Goal: Transaction & Acquisition: Book appointment/travel/reservation

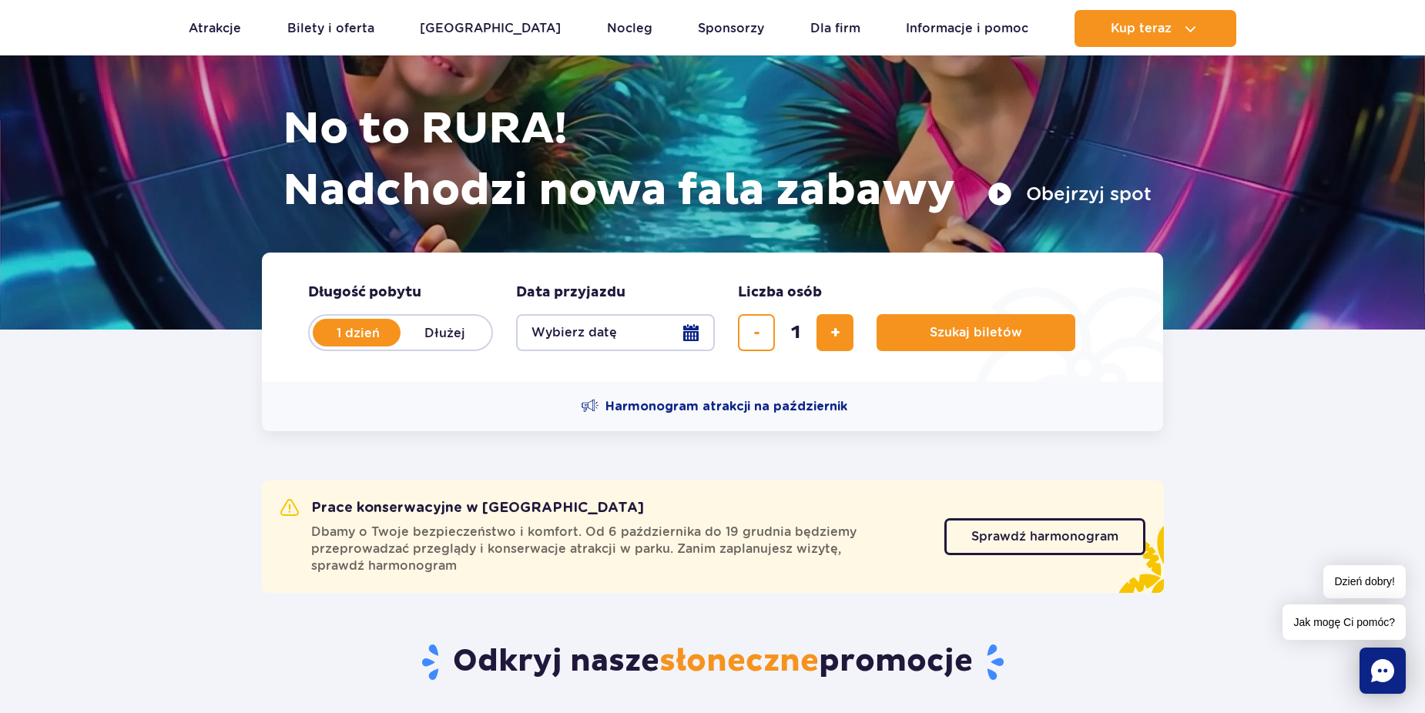
click at [623, 330] on button "Wybierz datę" at bounding box center [615, 332] width 199 height 37
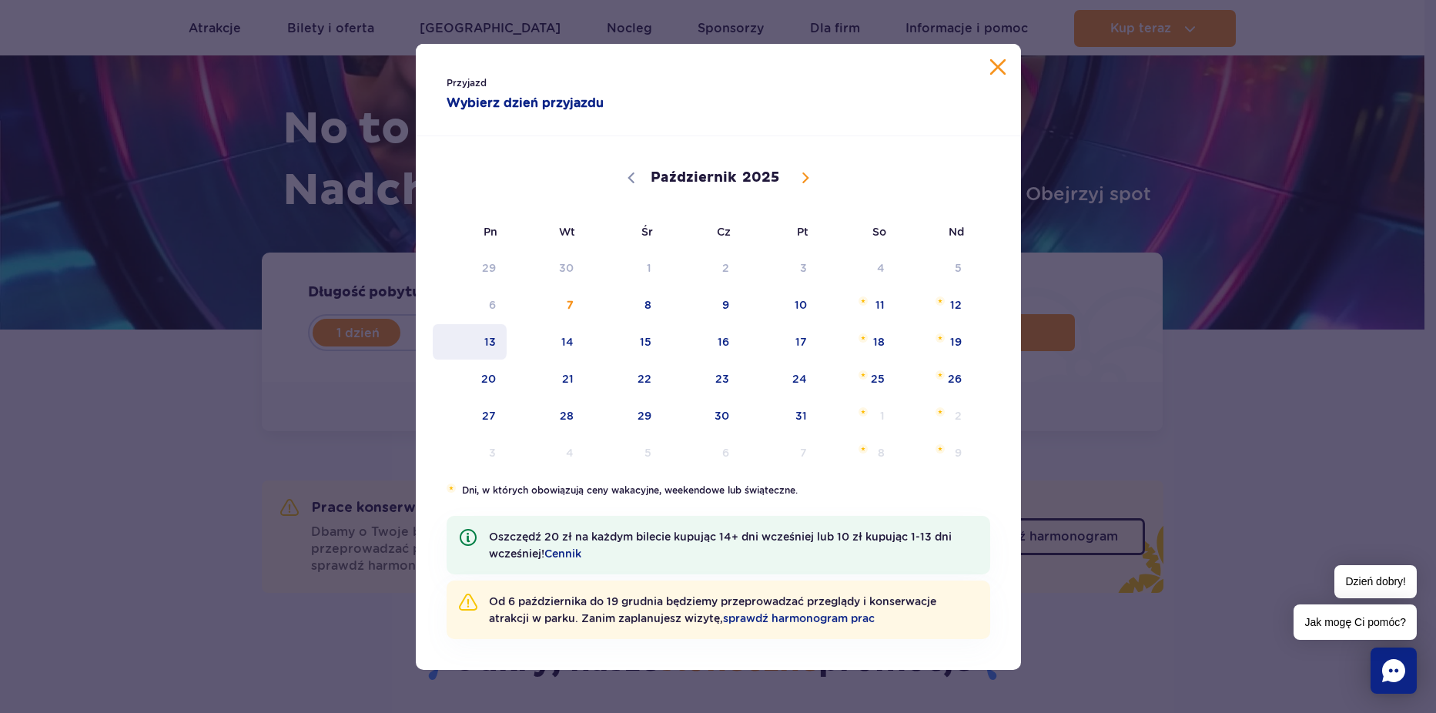
click at [484, 336] on span "13" at bounding box center [470, 341] width 78 height 35
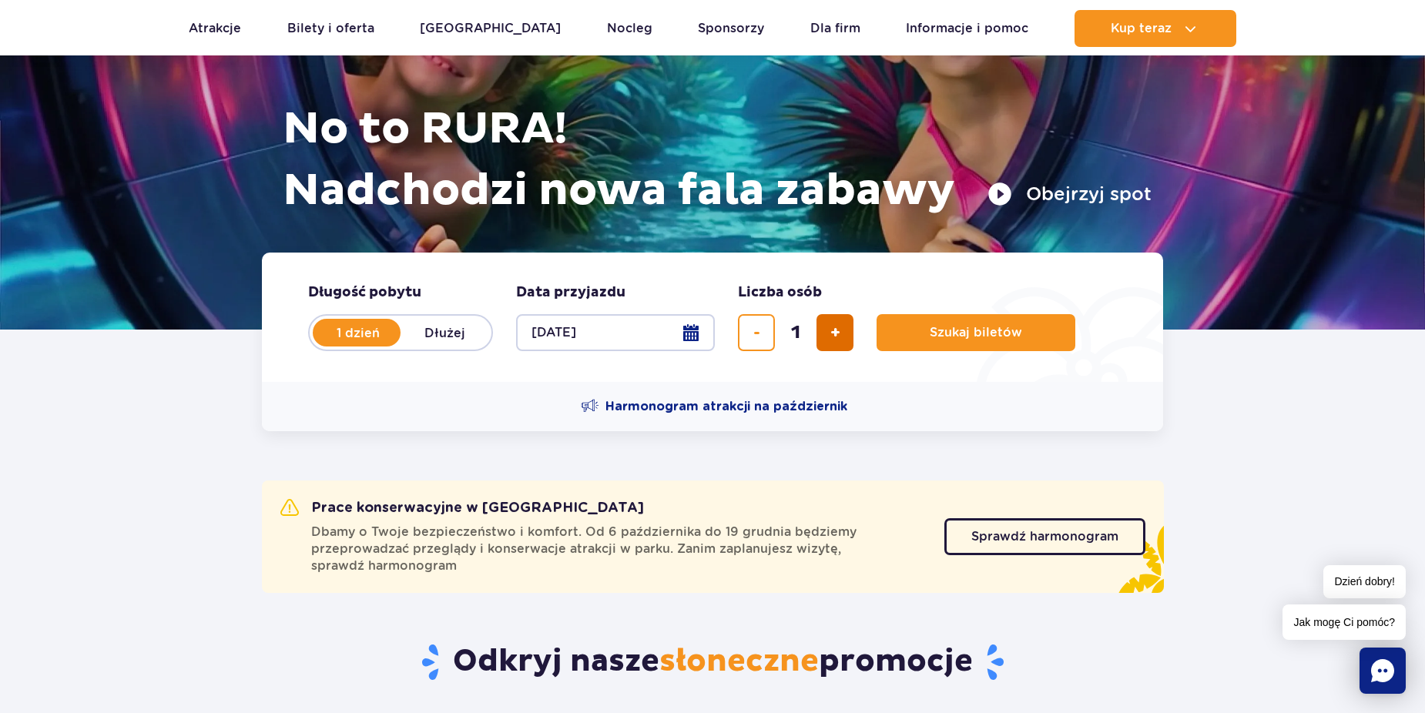
click at [835, 333] on span "dodaj bilet" at bounding box center [835, 333] width 10 height 0
type input "2"
click at [949, 332] on span "Szukaj biletów" at bounding box center [969, 333] width 92 height 14
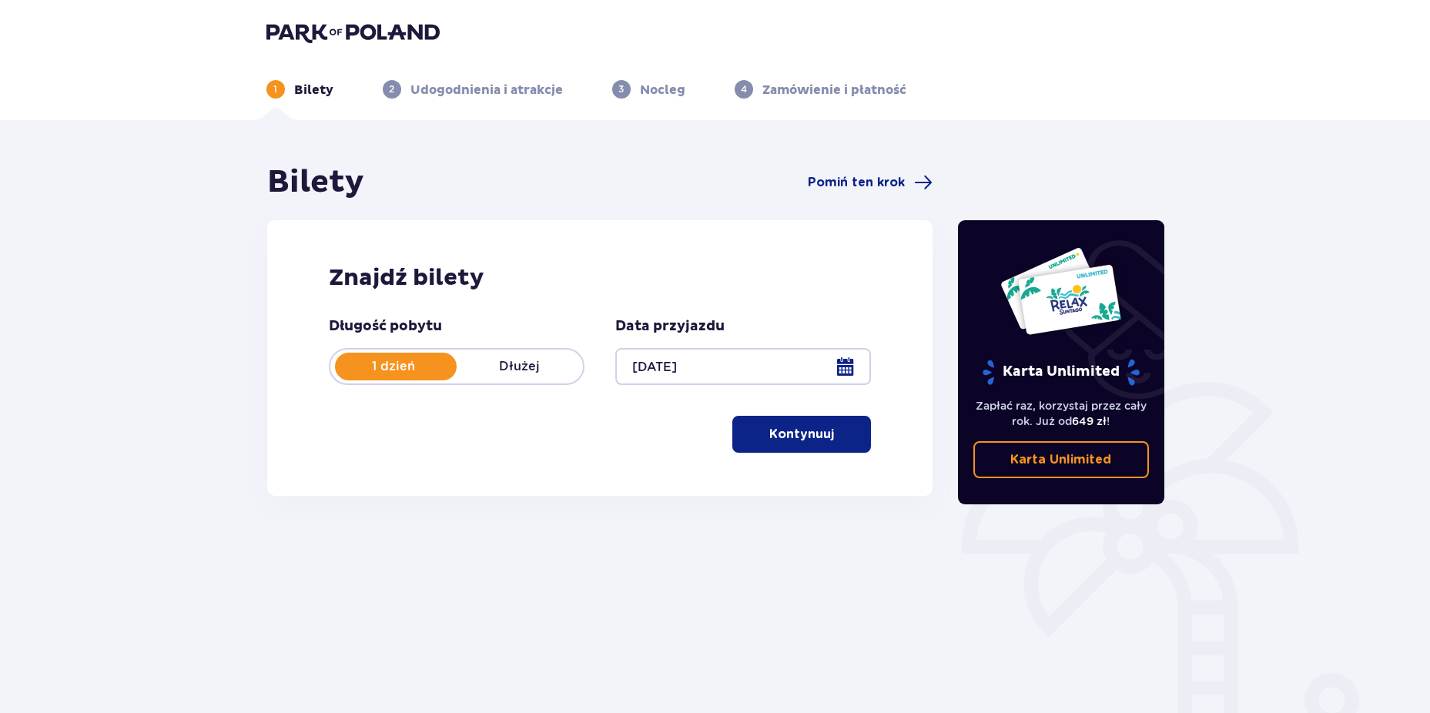
click at [811, 437] on p "Kontynuuj" at bounding box center [801, 434] width 65 height 17
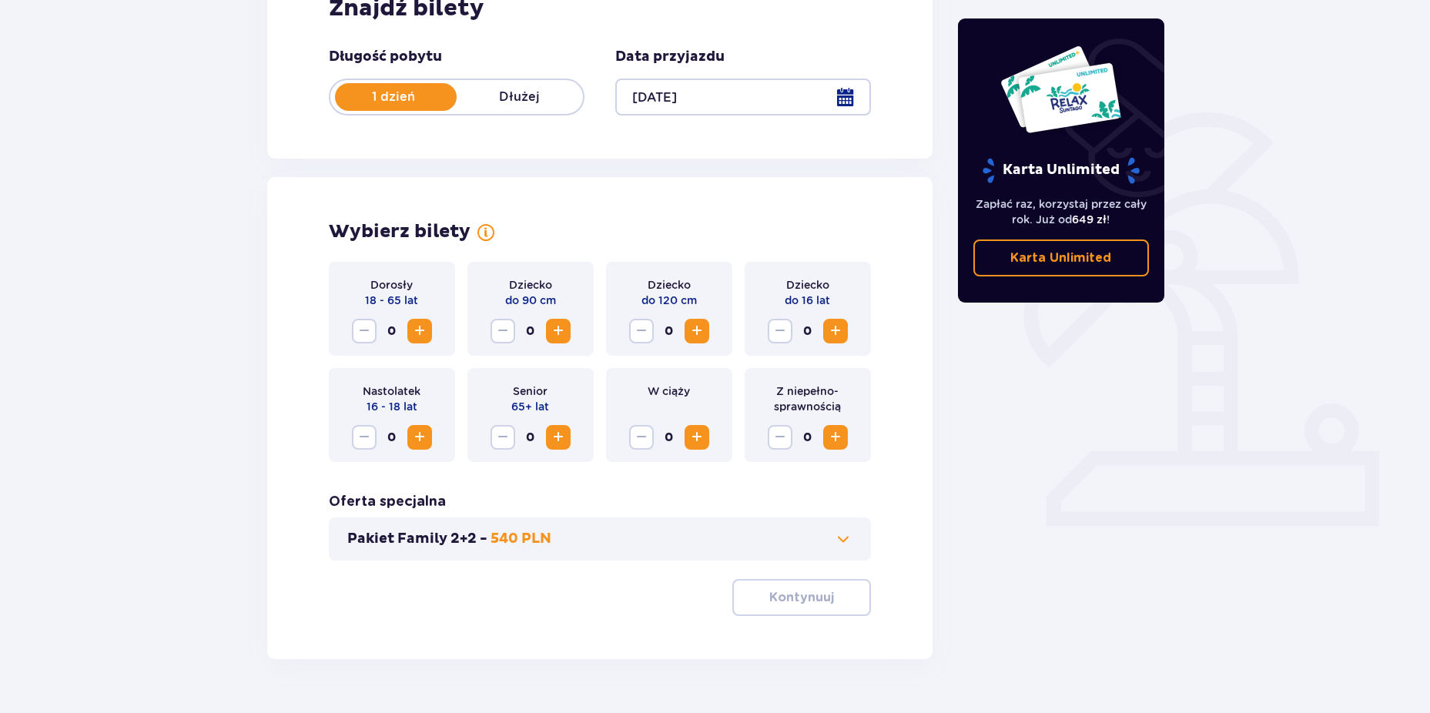
scroll to position [308, 0]
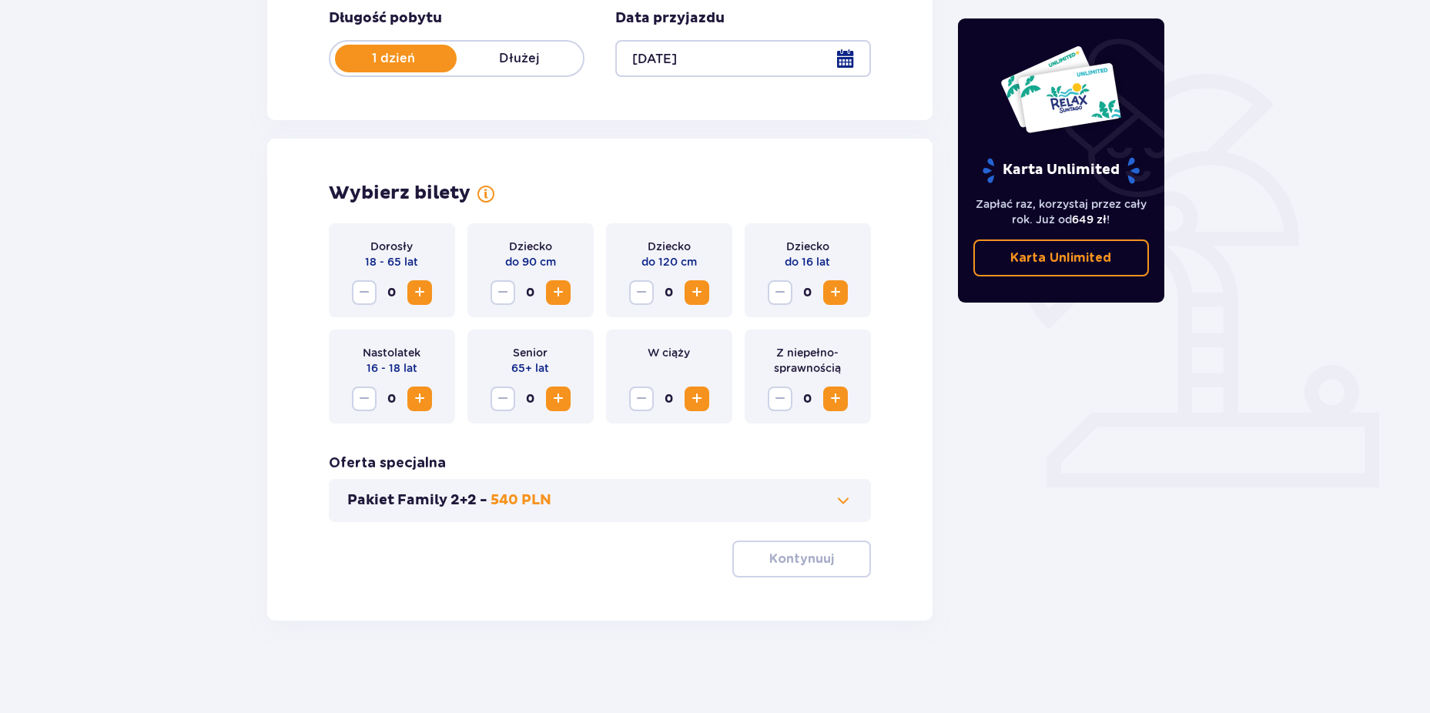
click at [835, 293] on span "Zwiększ" at bounding box center [835, 292] width 18 height 18
click at [423, 297] on span "Zwiększ" at bounding box center [419, 292] width 18 height 18
click at [770, 558] on p "Kontynuuj" at bounding box center [801, 559] width 65 height 17
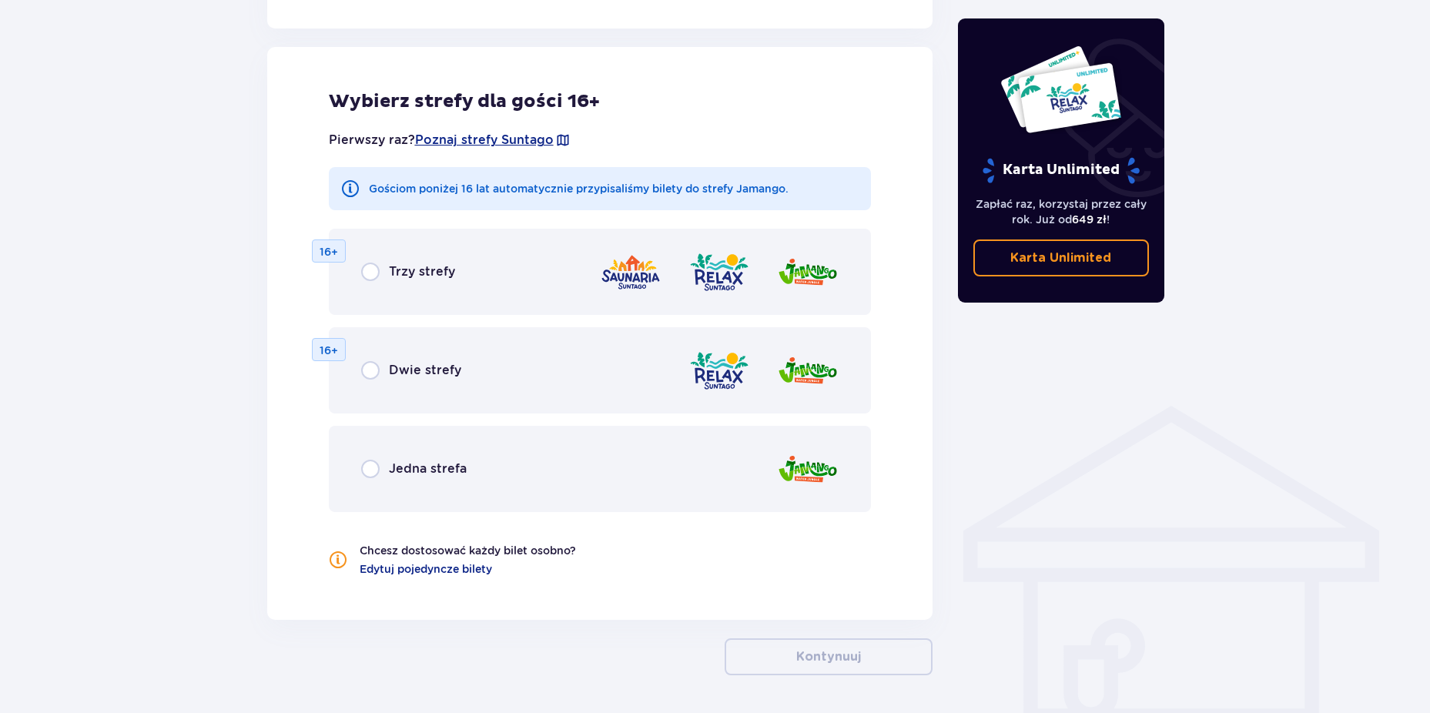
scroll to position [855, 0]
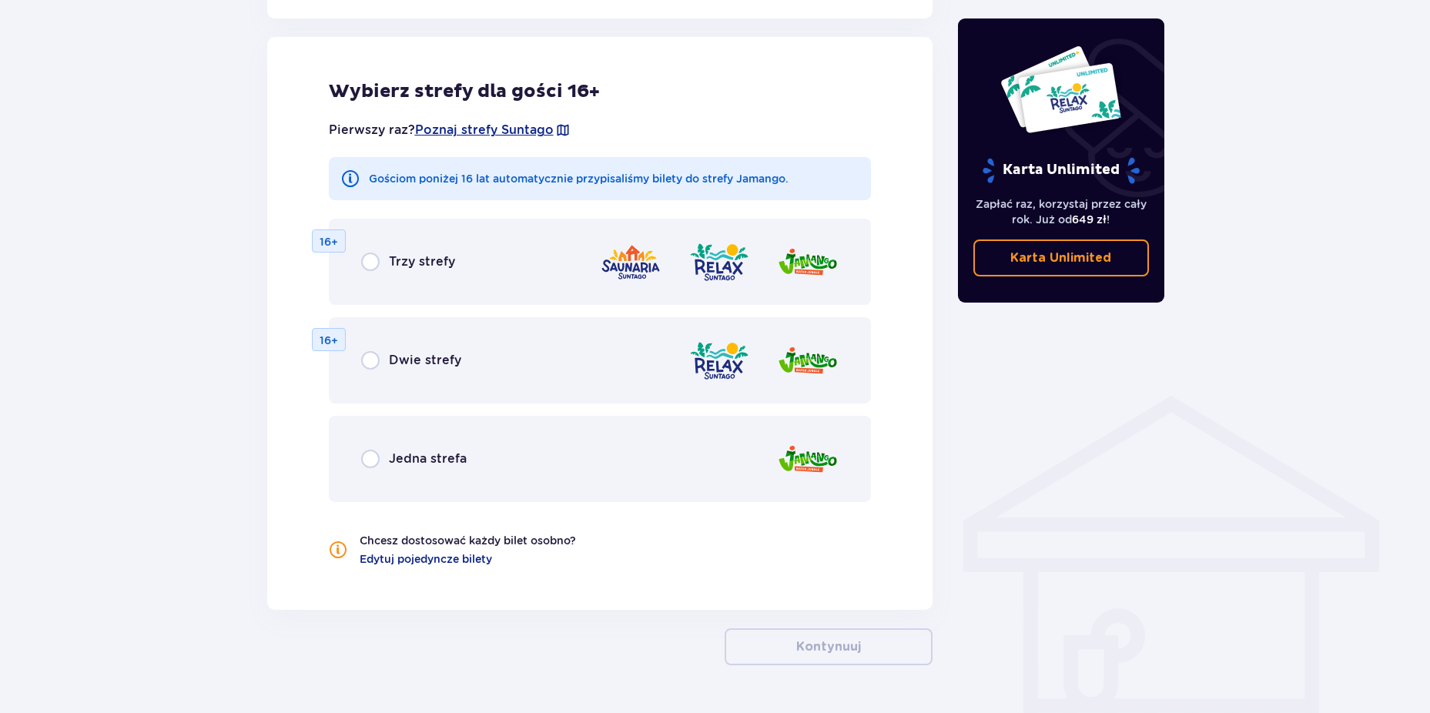
click at [371, 460] on input "radio" at bounding box center [370, 459] width 18 height 18
radio input "true"
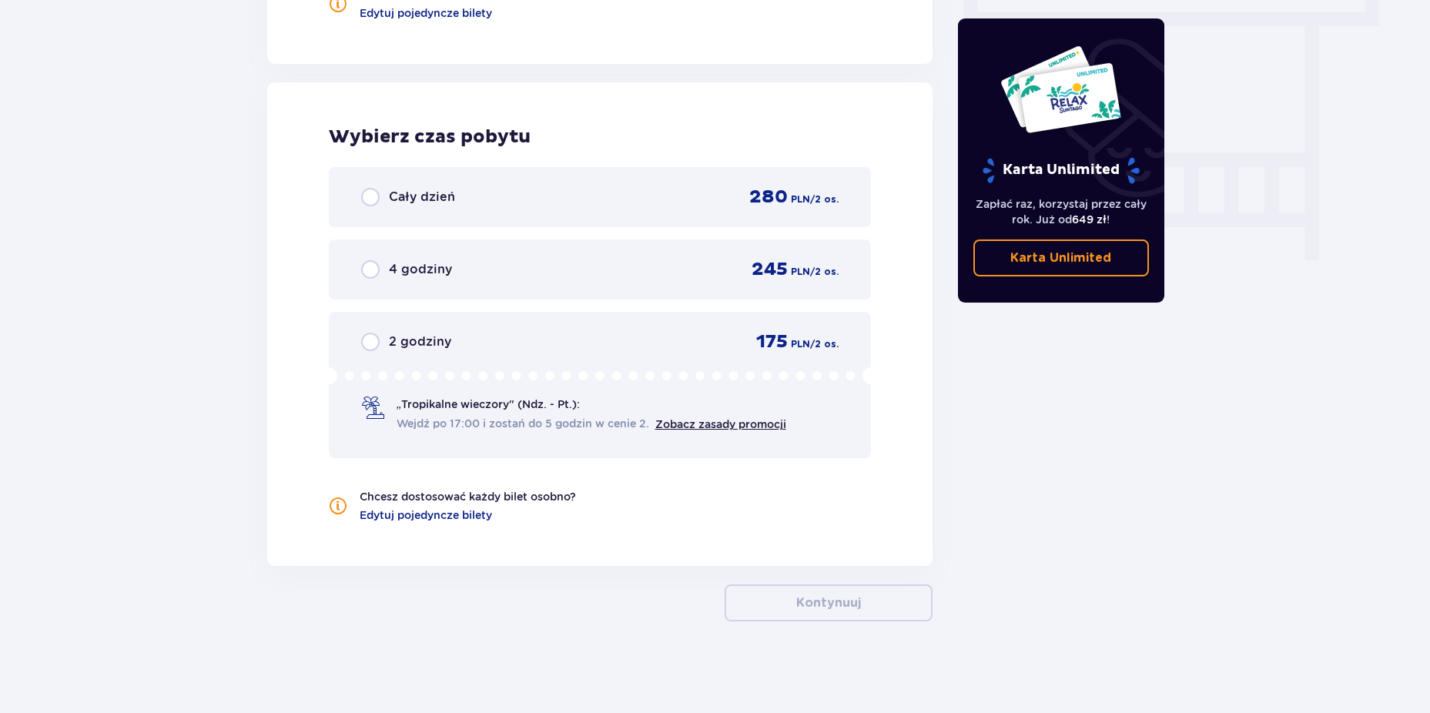
scroll to position [1401, 0]
click at [400, 199] on span "Cały dzień" at bounding box center [422, 196] width 66 height 17
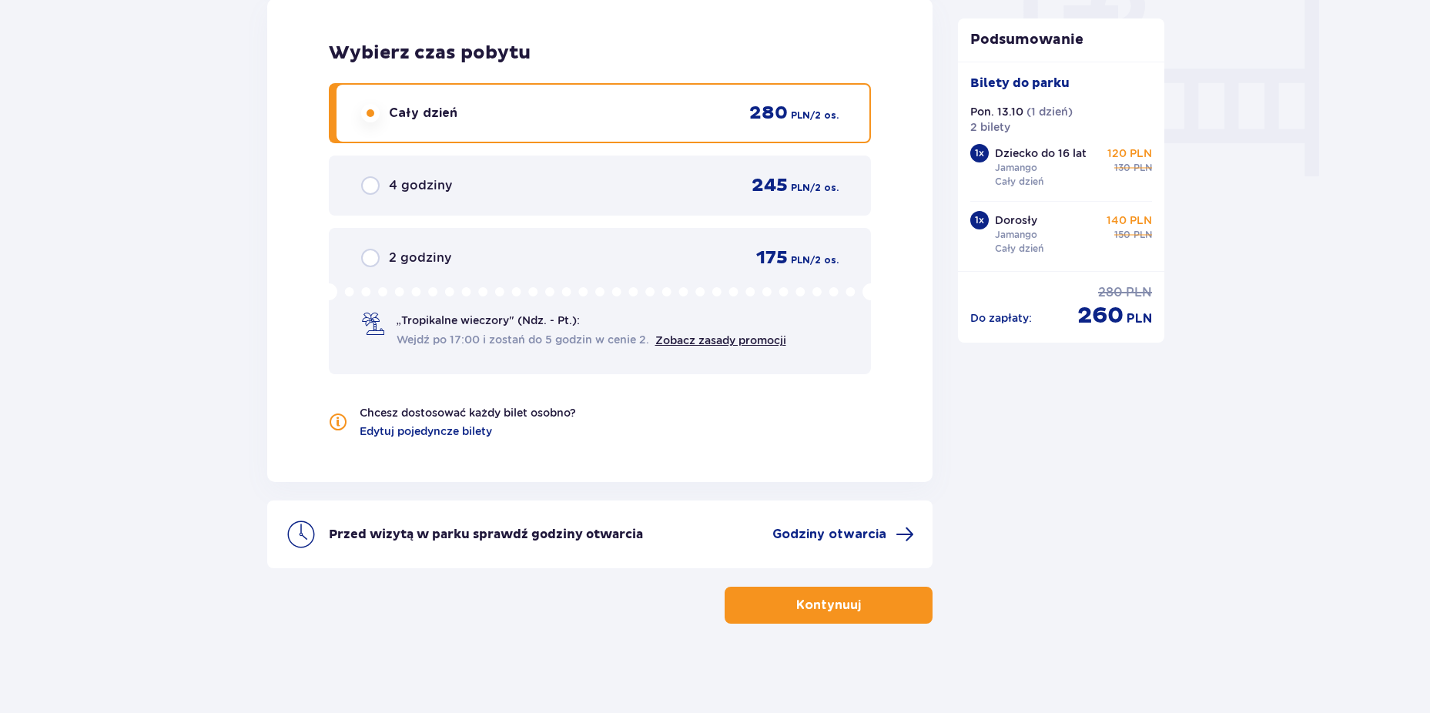
scroll to position [1488, 0]
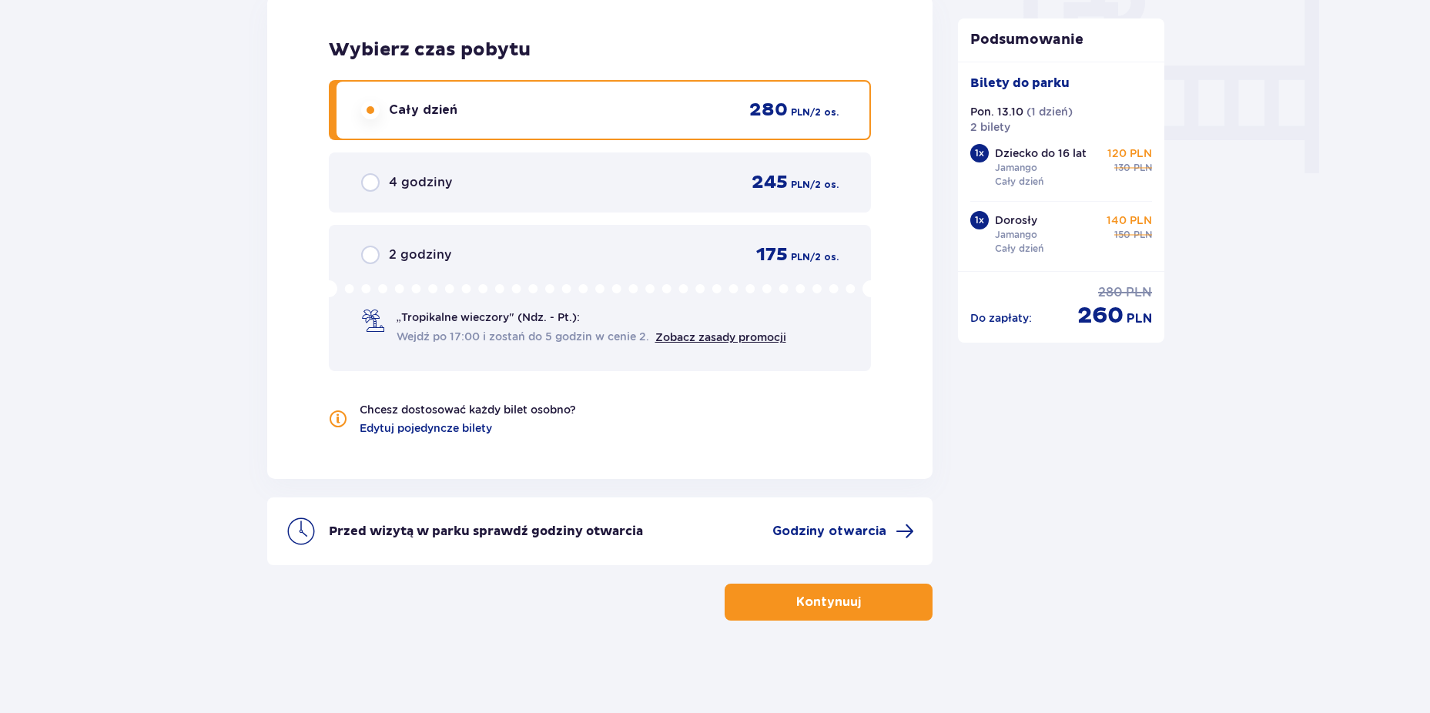
click at [825, 594] on p "Kontynuuj" at bounding box center [828, 602] width 65 height 17
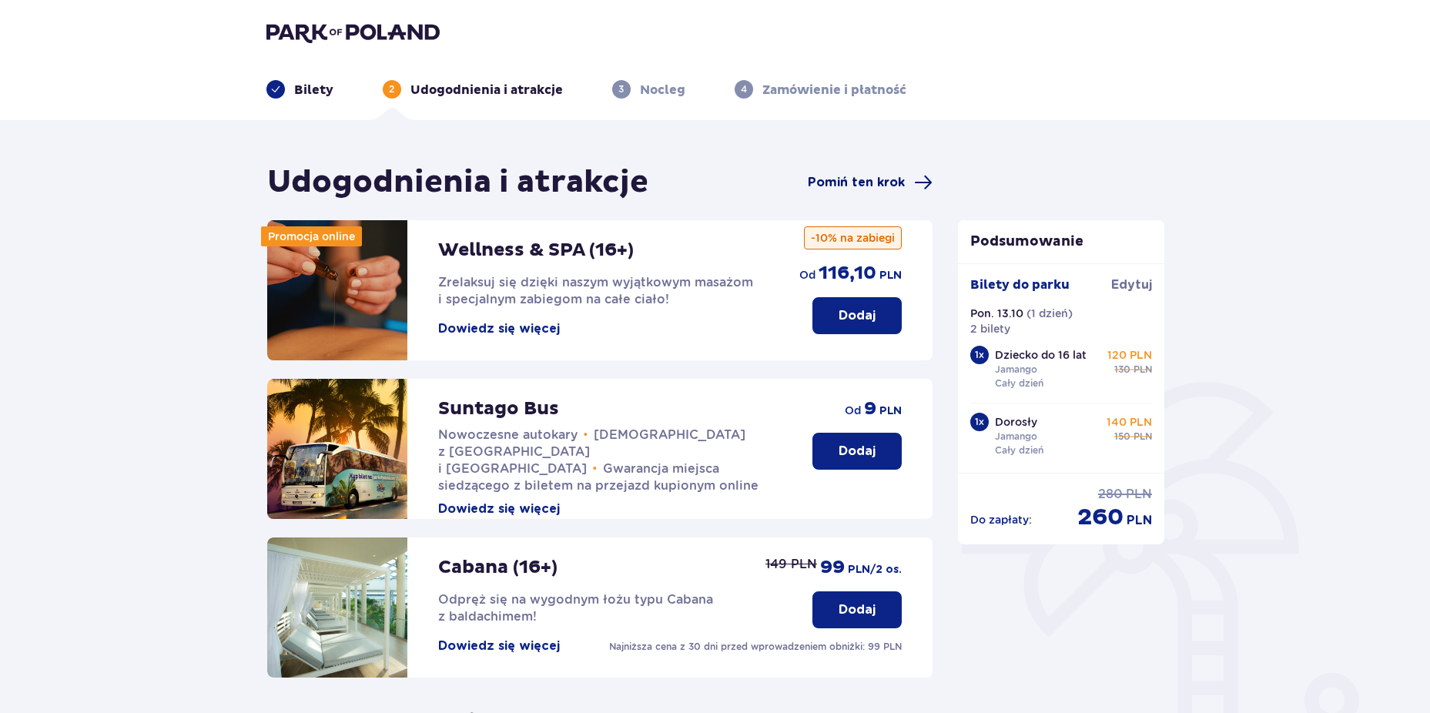
click at [889, 179] on span "Pomiń ten krok" at bounding box center [856, 182] width 97 height 17
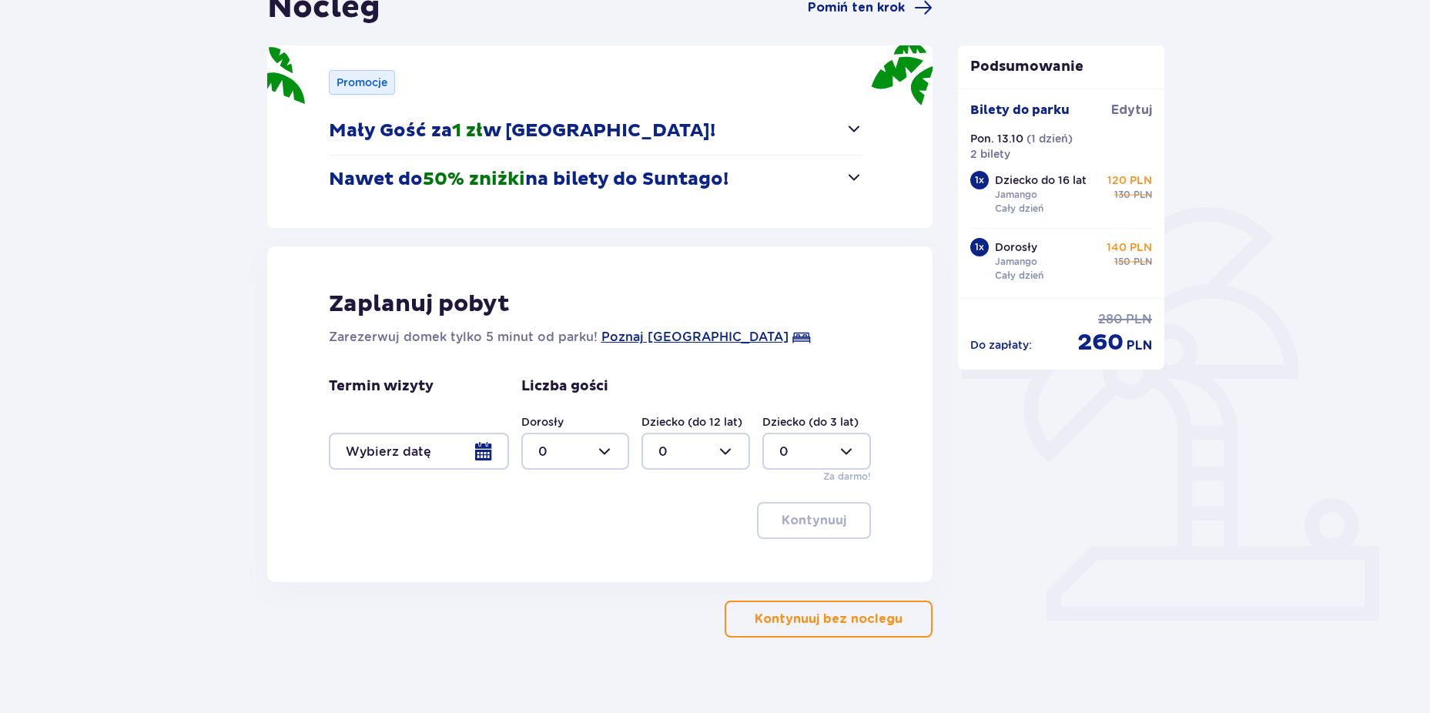
scroll to position [192, 0]
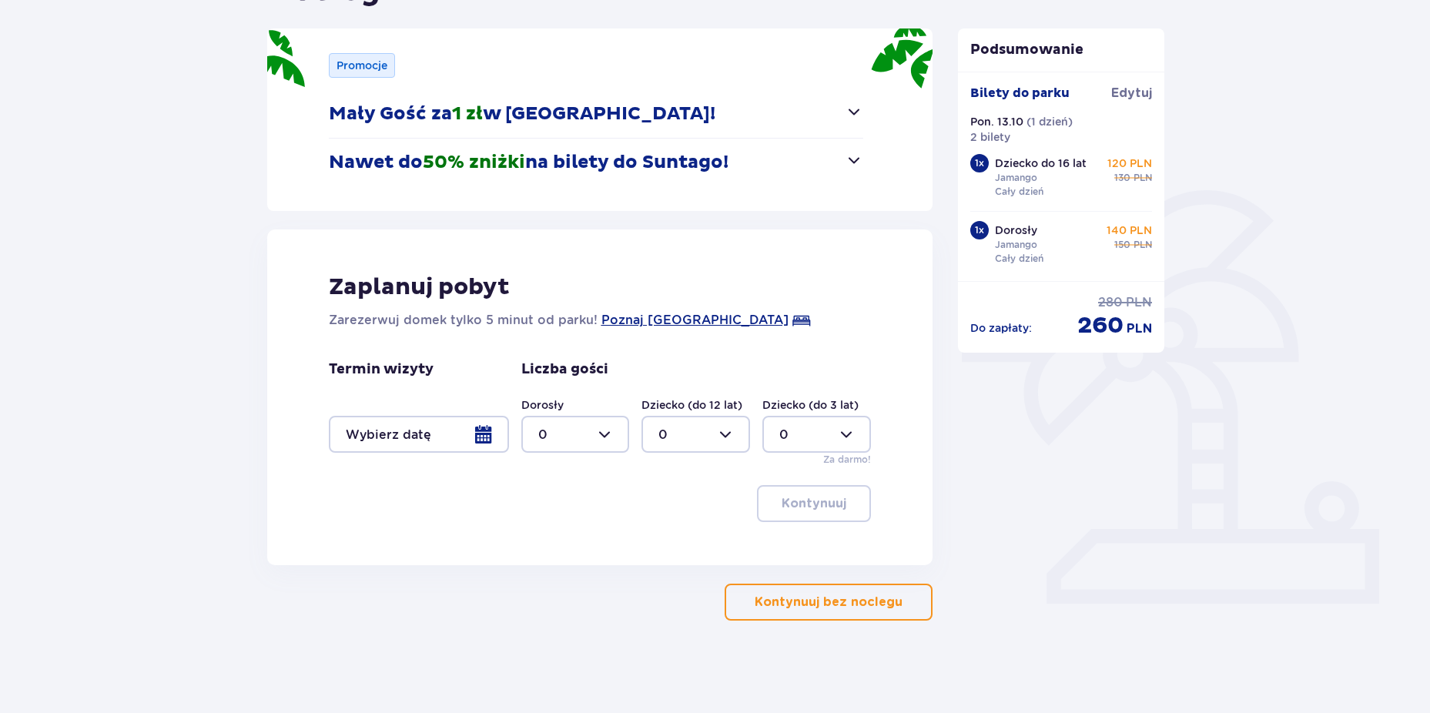
click at [471, 438] on div at bounding box center [419, 434] width 180 height 37
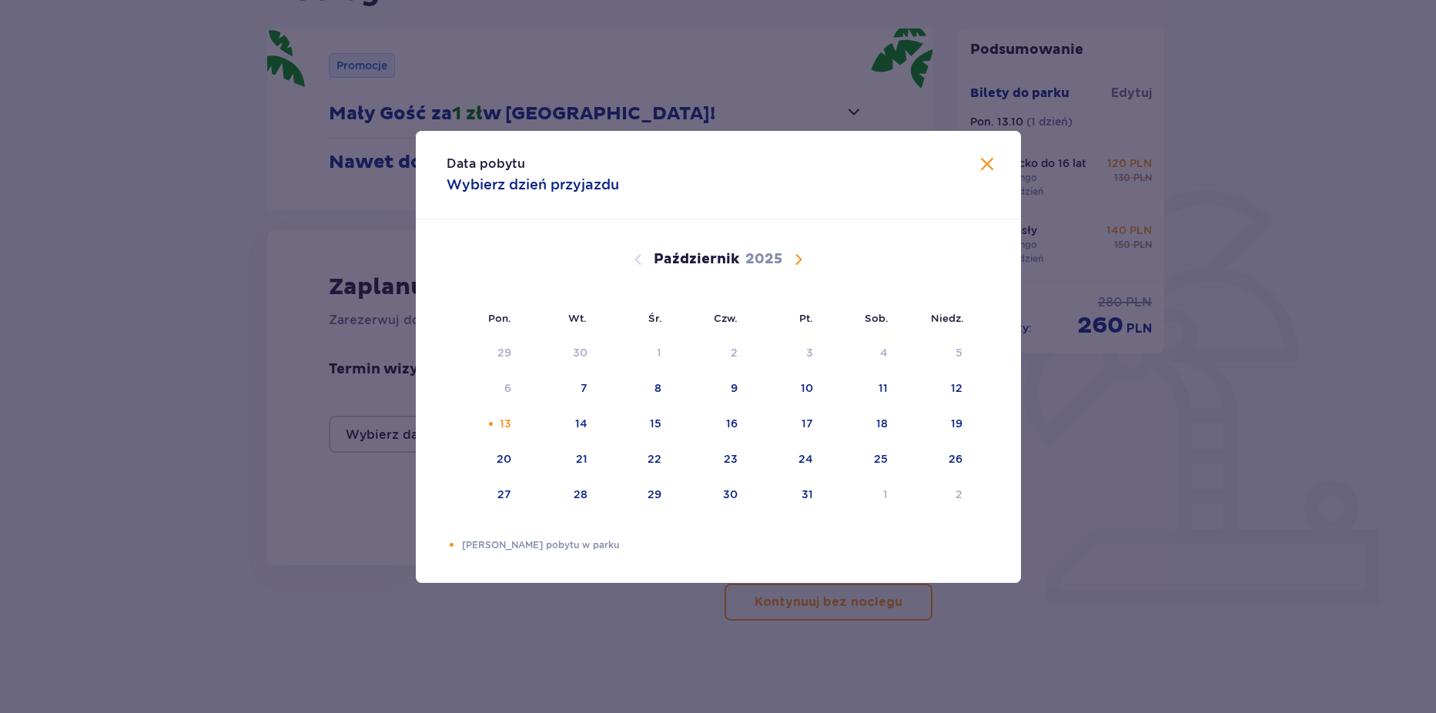
click at [283, 477] on div "Data pobytu Wybierz dzień przyjazdu Pon. Wt. Śr. Czw. Pt. Sob. [GEOGRAPHIC_DATA…" at bounding box center [718, 356] width 1436 height 713
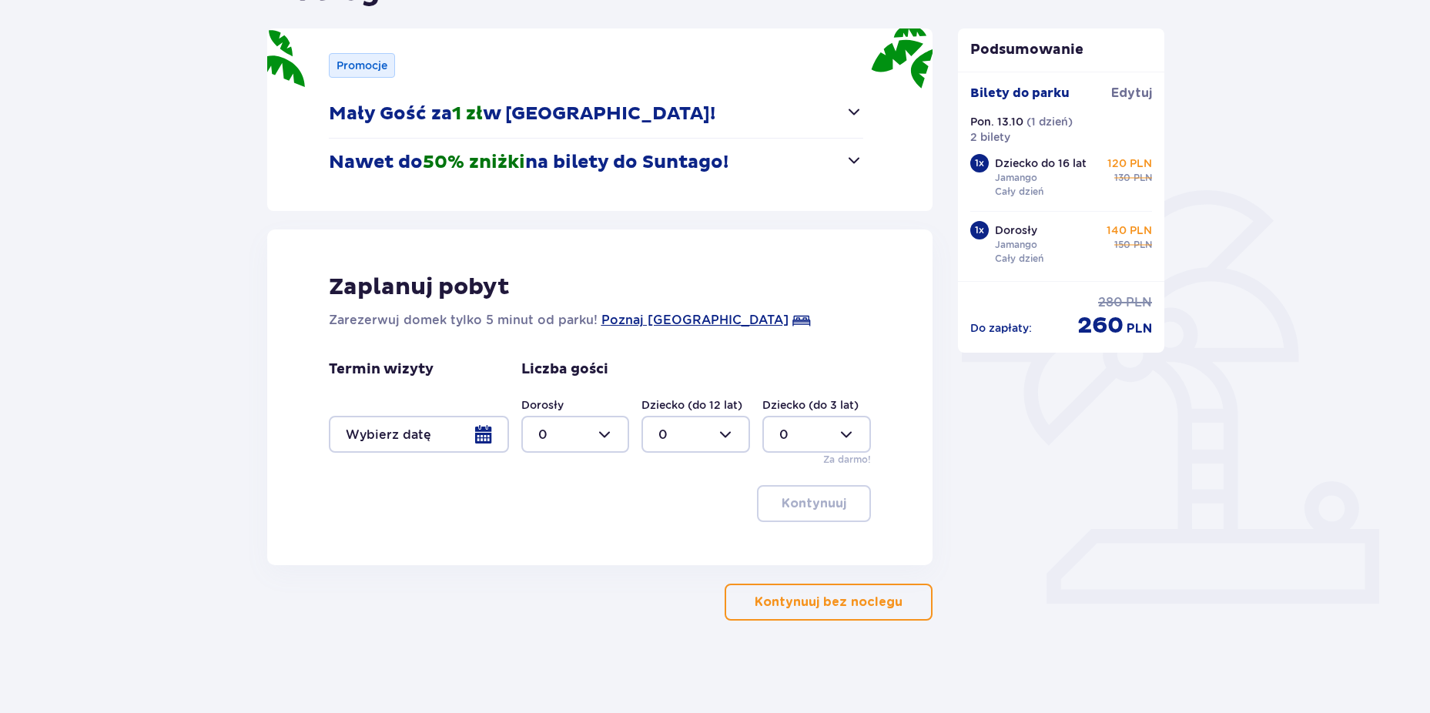
click at [445, 433] on div at bounding box center [419, 434] width 180 height 37
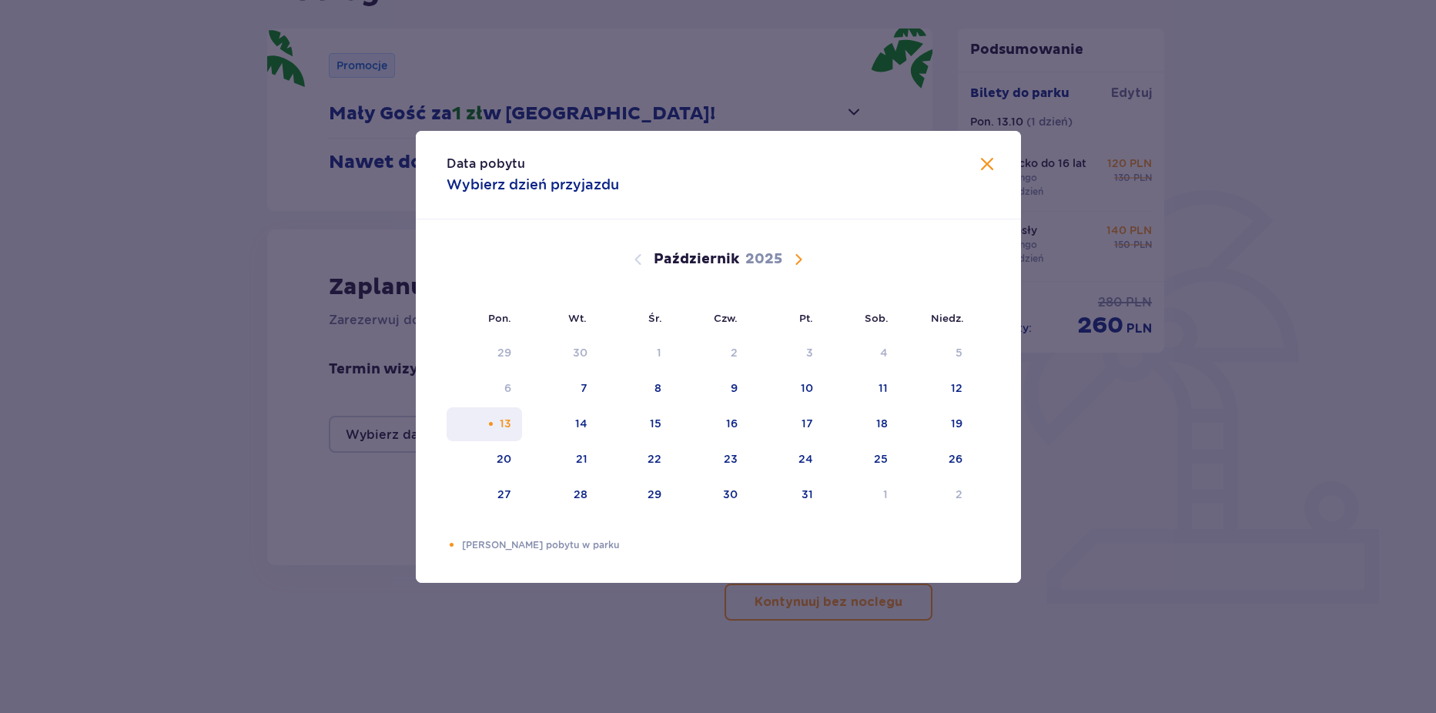
click at [497, 426] on div "13" at bounding box center [485, 424] width 76 height 34
click at [576, 426] on div "14" at bounding box center [581, 423] width 12 height 15
type input "[DATE] - [DATE]"
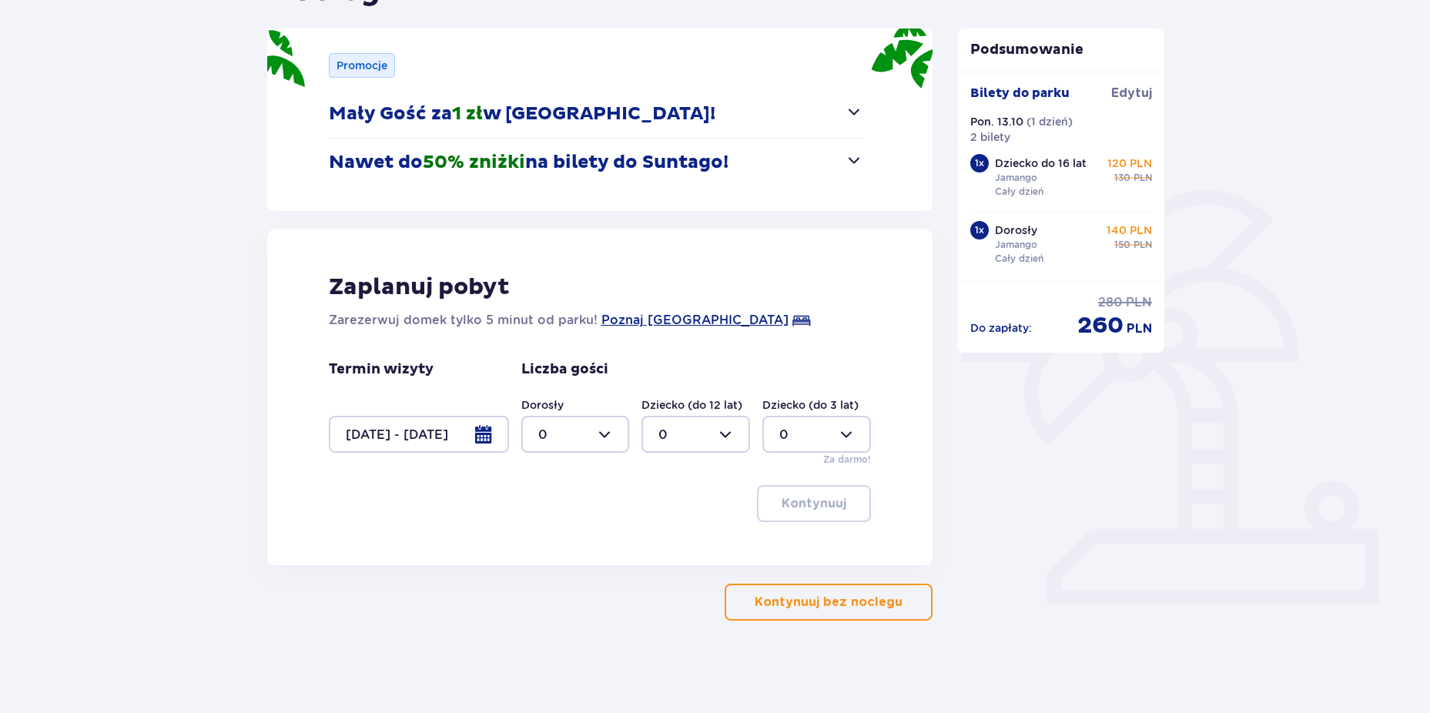
click at [584, 427] on div at bounding box center [575, 434] width 109 height 37
click at [561, 514] on div "1" at bounding box center [575, 513] width 75 height 17
type input "1"
click at [699, 430] on div at bounding box center [695, 434] width 109 height 37
click at [680, 509] on div "1" at bounding box center [695, 513] width 75 height 17
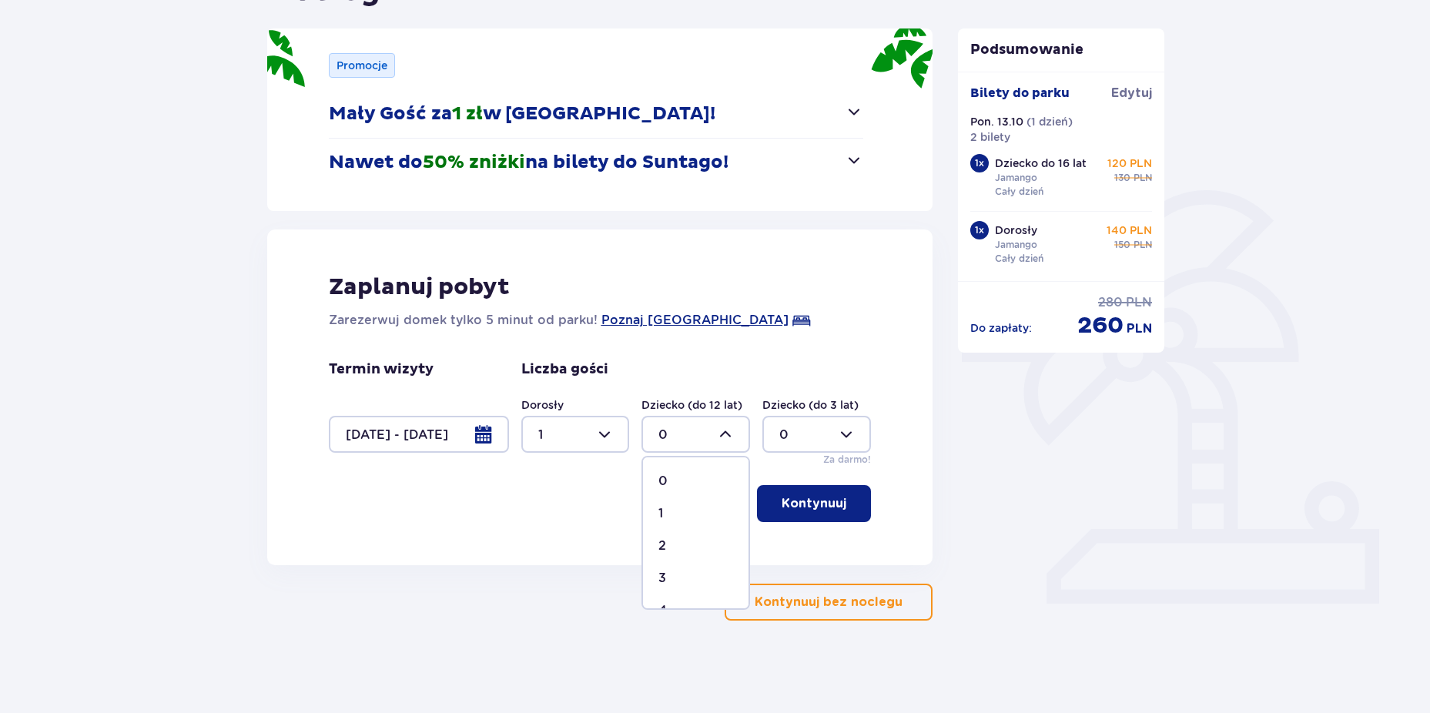
type input "1"
click at [817, 498] on p "Kontynuuj" at bounding box center [814, 503] width 65 height 17
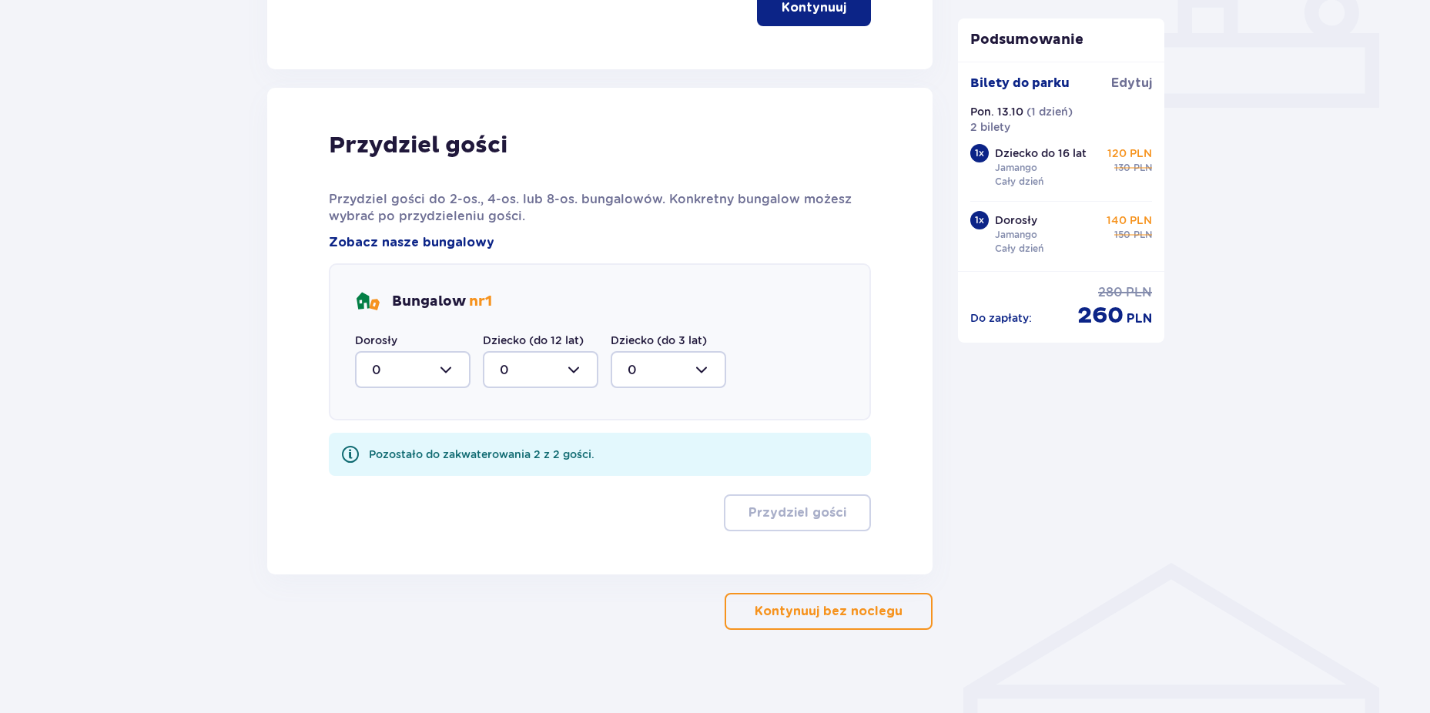
scroll to position [697, 0]
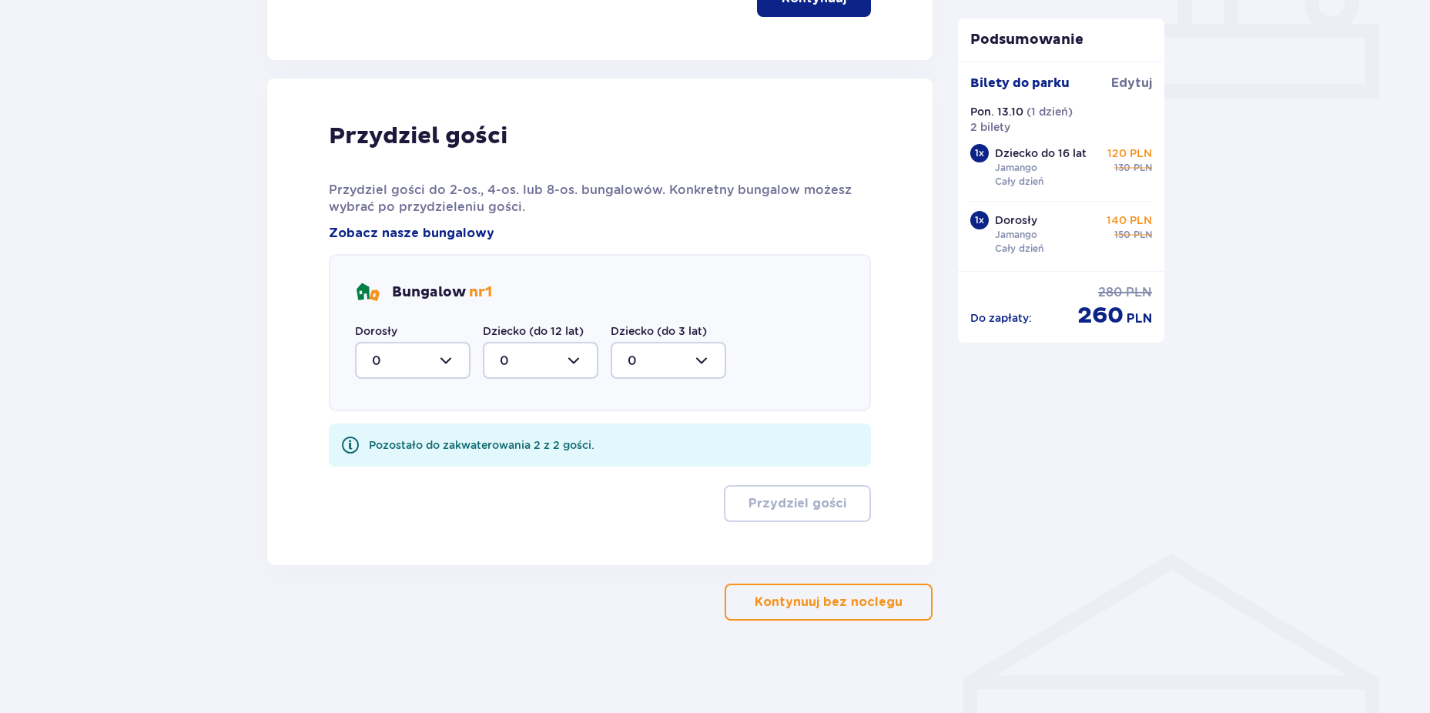
click at [430, 352] on div at bounding box center [413, 360] width 116 height 37
click at [419, 432] on div "1" at bounding box center [413, 439] width 82 height 17
type input "1"
click at [537, 356] on div at bounding box center [541, 360] width 116 height 37
click at [523, 431] on div "1" at bounding box center [541, 439] width 82 height 17
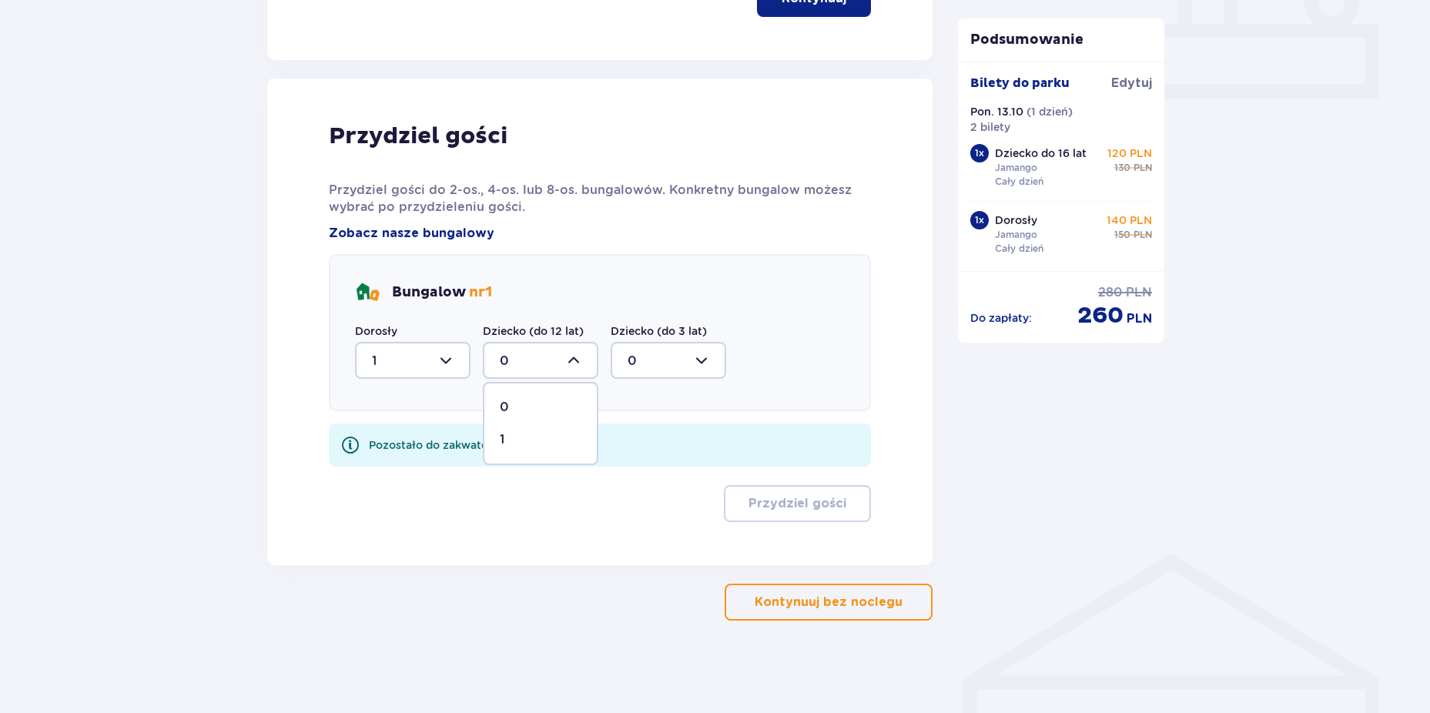
type input "1"
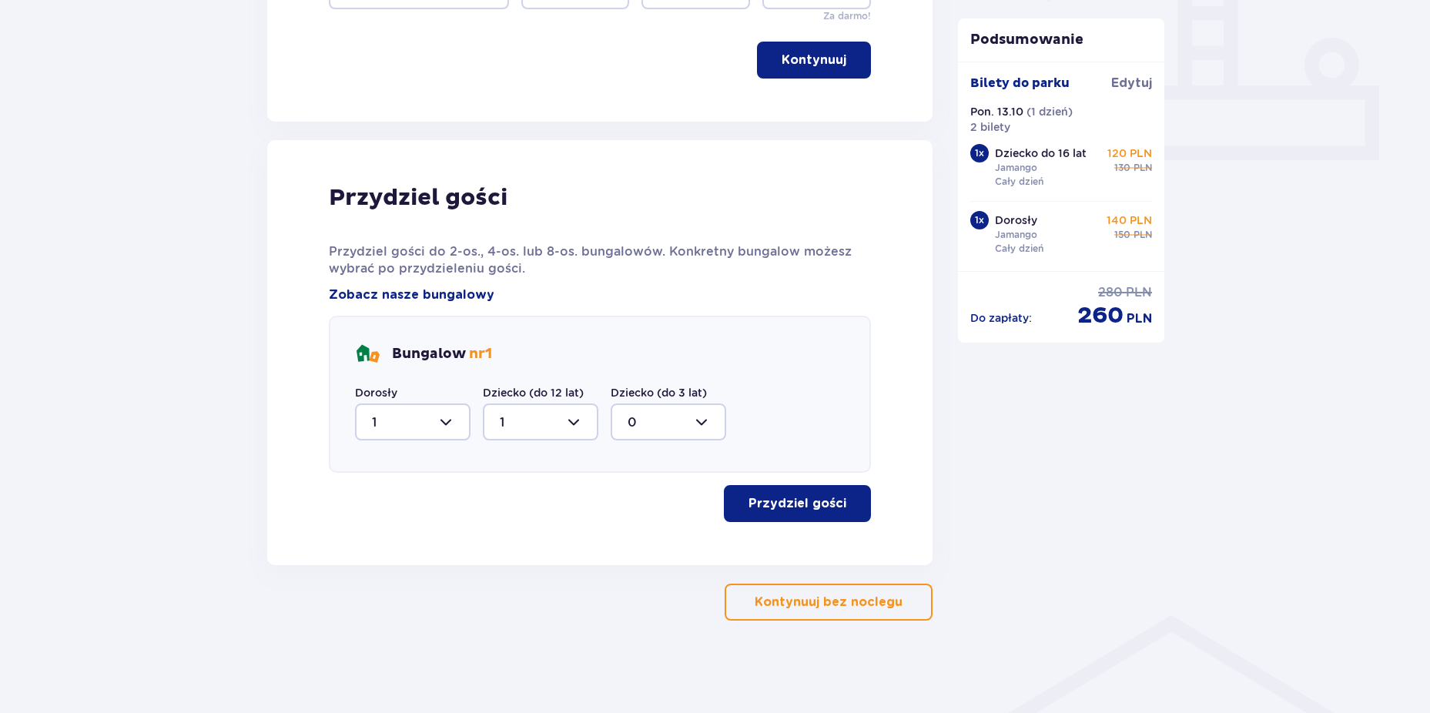
scroll to position [635, 0]
click at [796, 501] on p "Przydziel gości" at bounding box center [797, 503] width 98 height 17
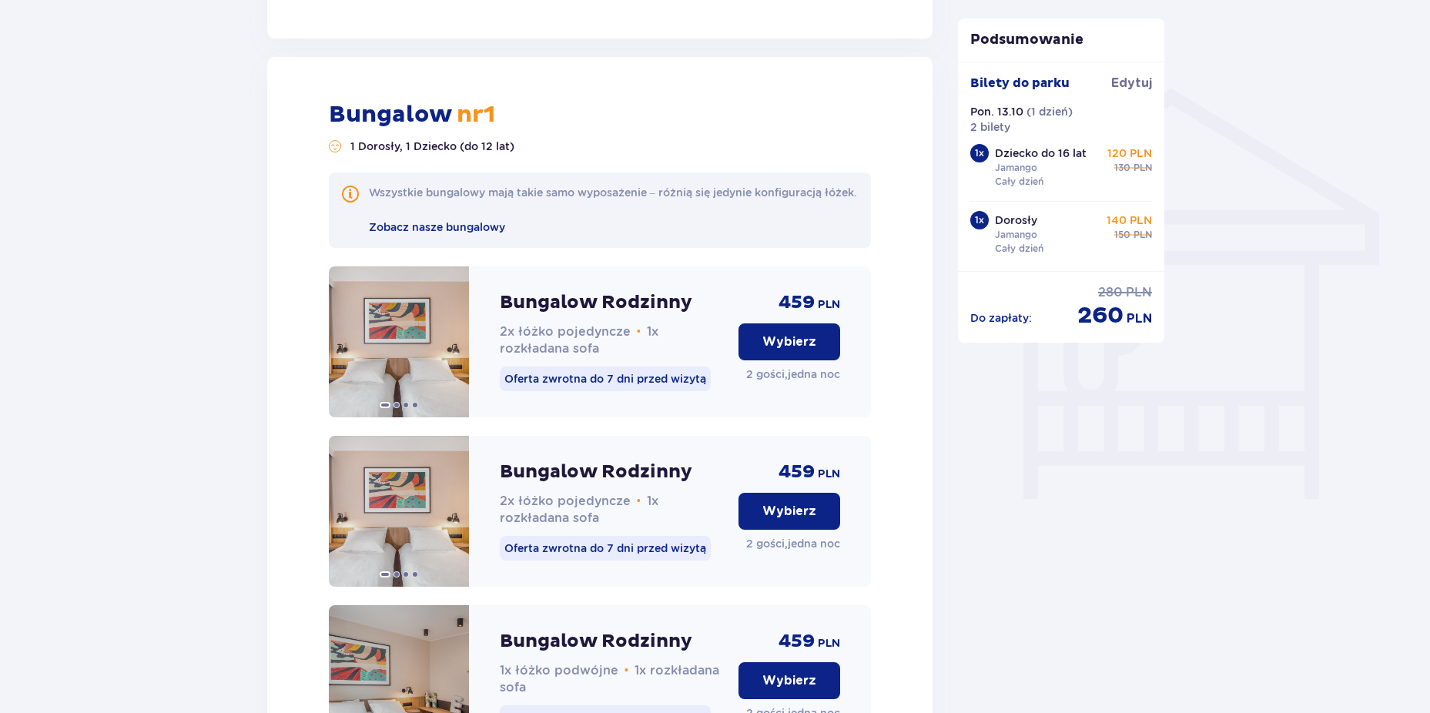
scroll to position [1123, 0]
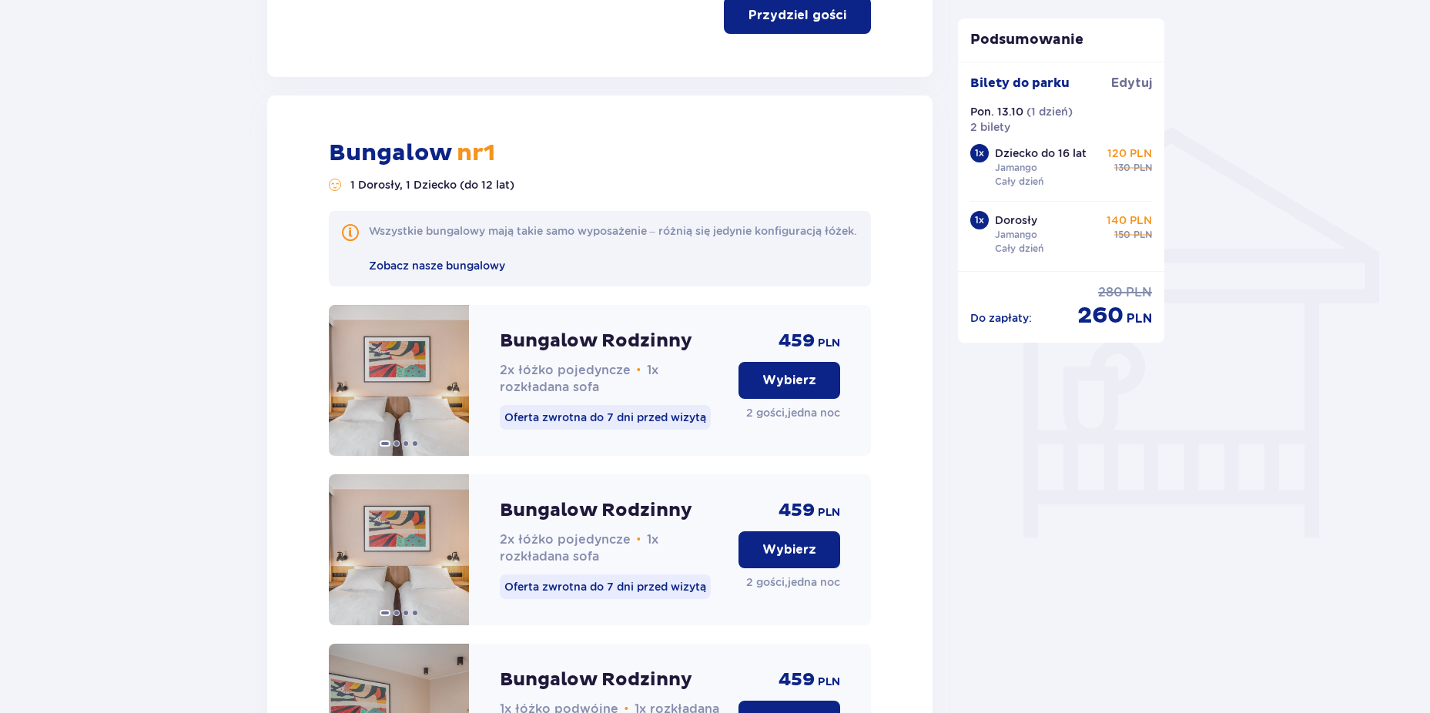
click at [802, 389] on p "Wybierz" at bounding box center [789, 380] width 54 height 17
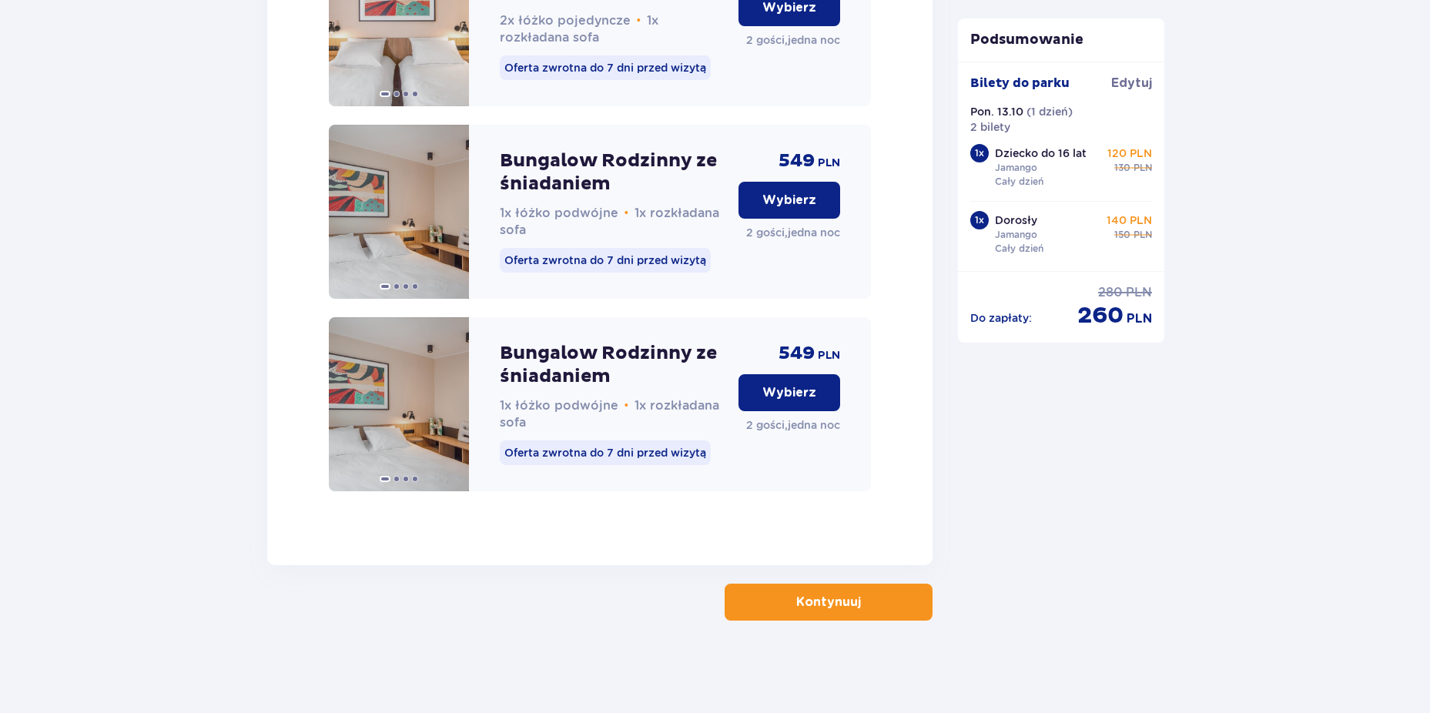
click at [906, 588] on button "Kontynuuj" at bounding box center [829, 602] width 208 height 37
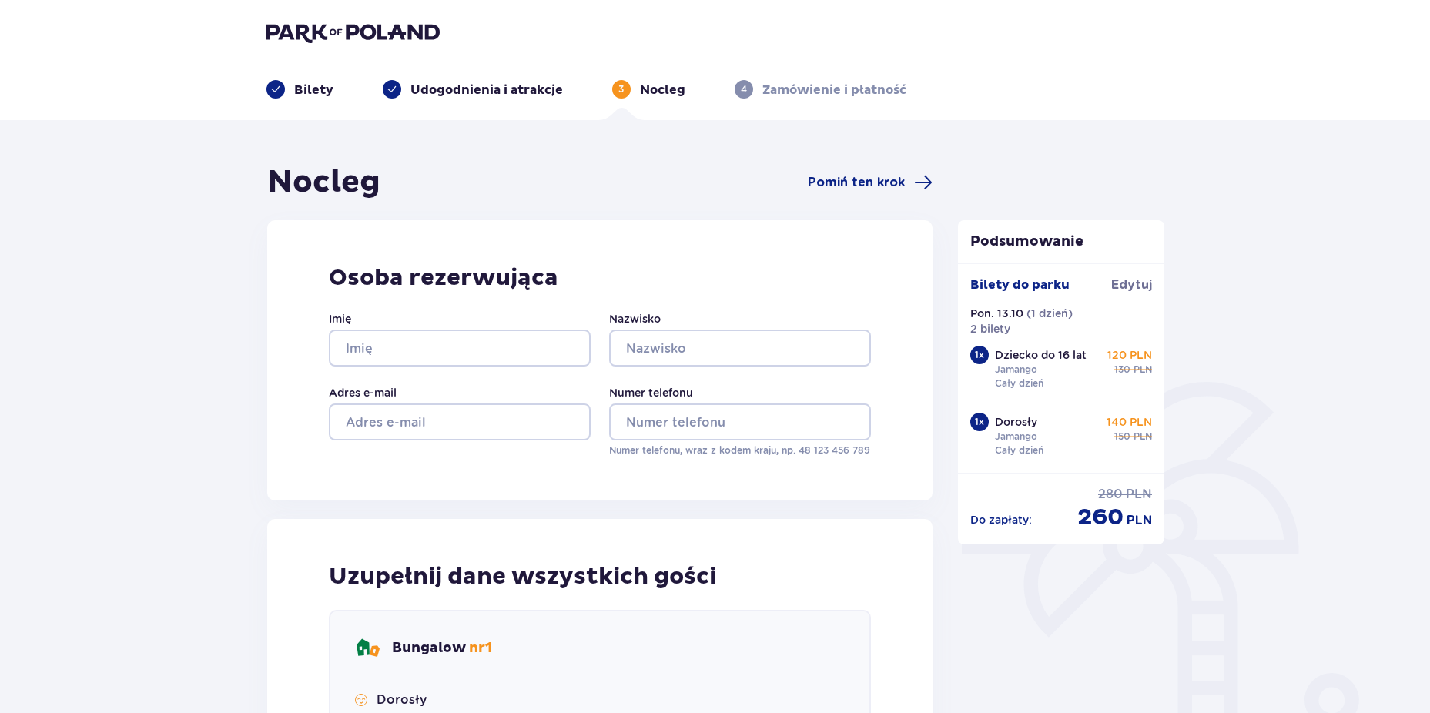
click at [320, 37] on img at bounding box center [352, 33] width 173 height 22
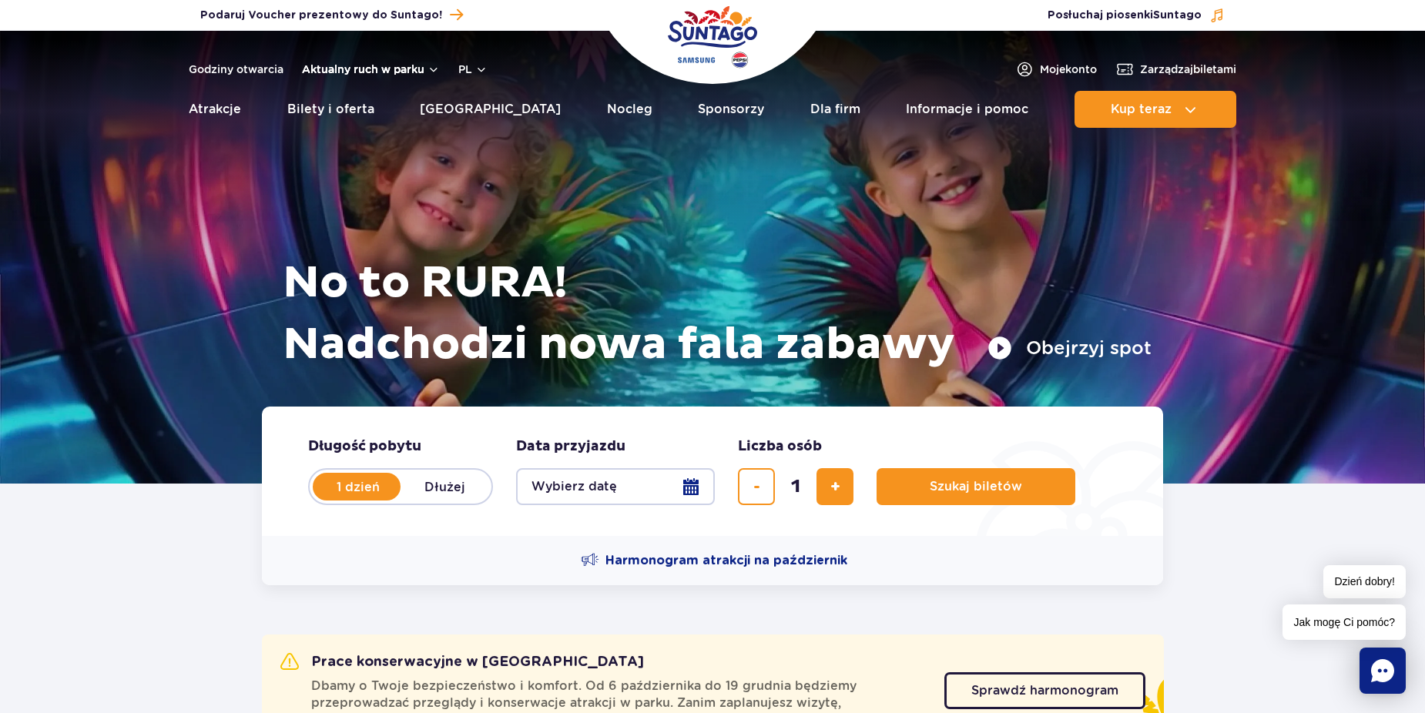
click at [330, 72] on button "Aktualny ruch w parku" at bounding box center [371, 69] width 138 height 12
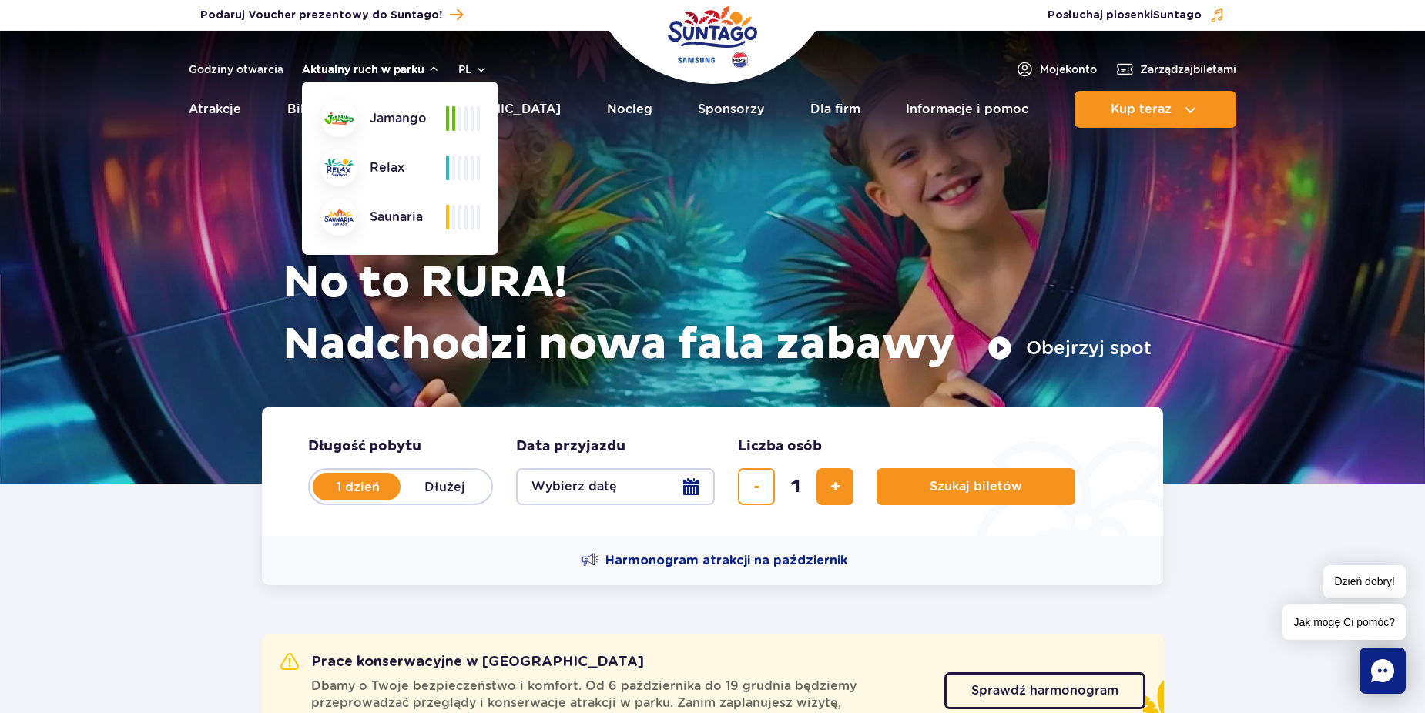
click at [330, 72] on button "Aktualny ruch w parku" at bounding box center [371, 69] width 138 height 12
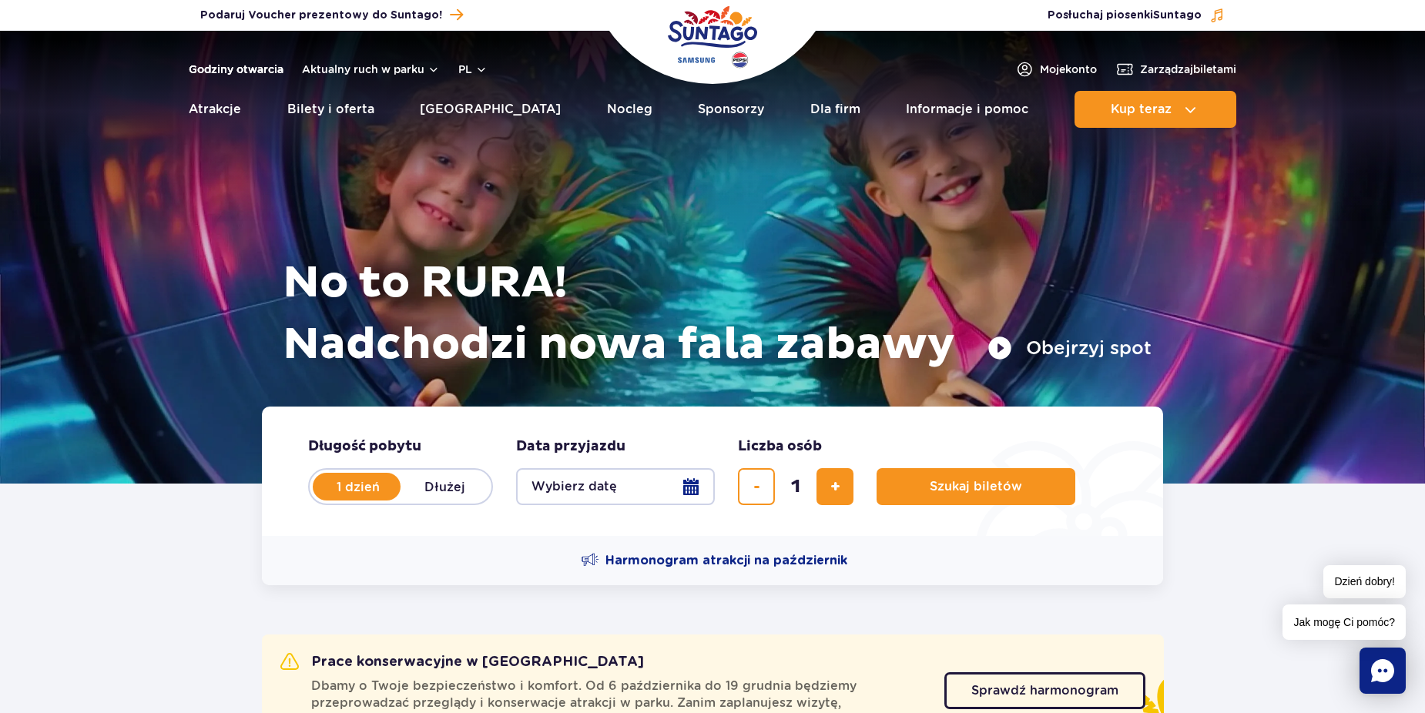
click at [260, 72] on link "Godziny otwarcia" at bounding box center [236, 69] width 95 height 15
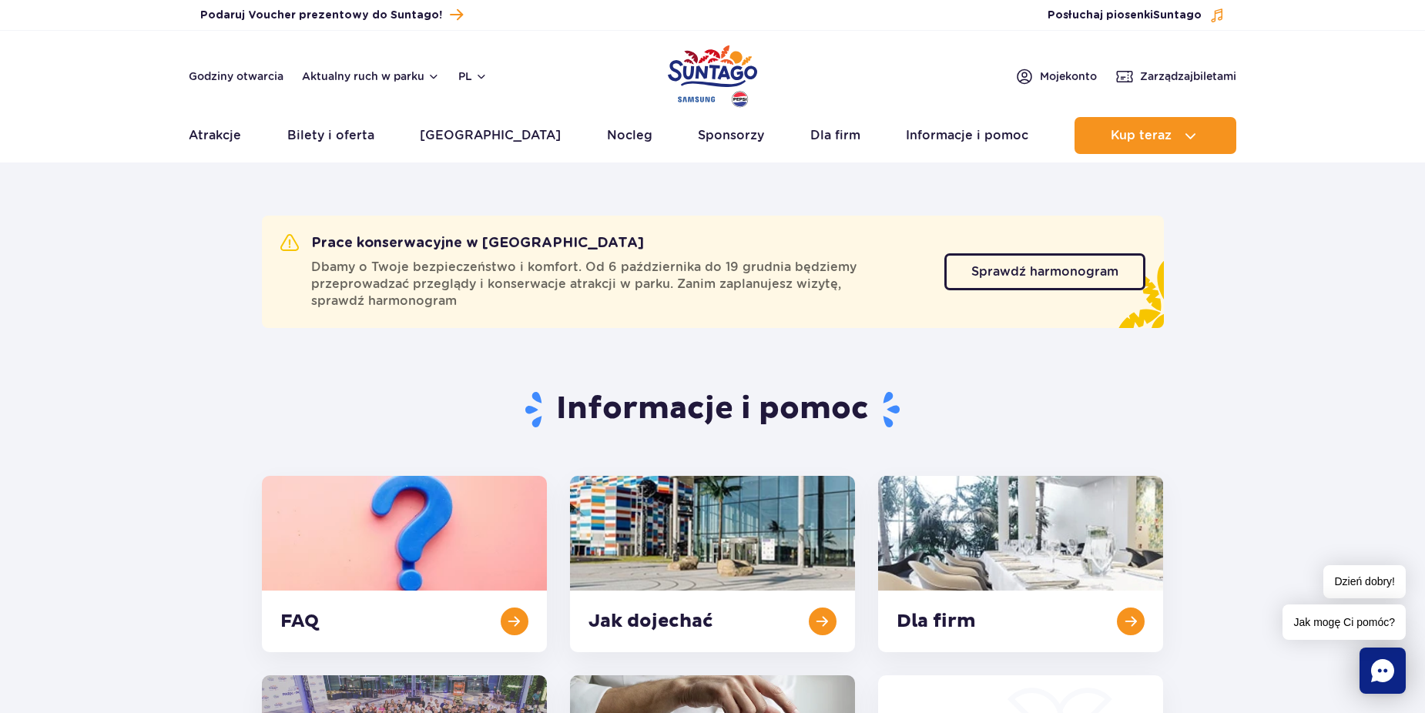
click at [710, 75] on img "Park of Poland" at bounding box center [712, 76] width 89 height 71
